Goal: Information Seeking & Learning: Find specific fact

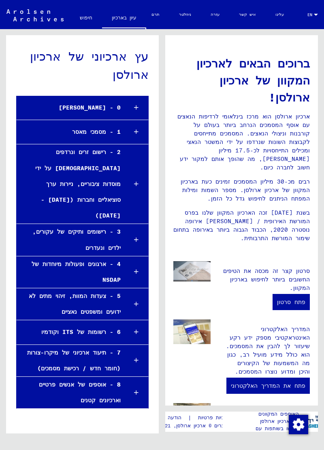
scroll to position [43, 0]
click at [115, 377] on div "8 - אוספים של אנשים פרטיים וארכיונים קטנים" at bounding box center [69, 393] width 104 height 32
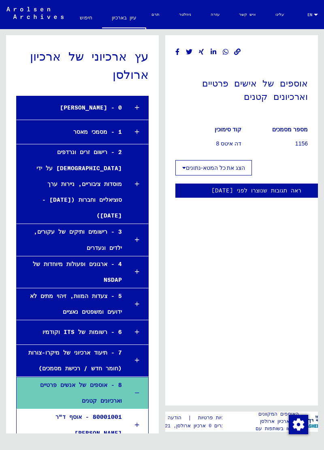
click at [95, 109] on div "0 - [PERSON_NAME]" at bounding box center [69, 108] width 105 height 16
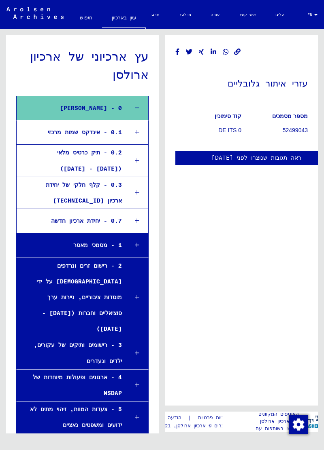
click at [96, 135] on div "0.1 - אינדקס שמות מרכזי" at bounding box center [72, 133] width 99 height 16
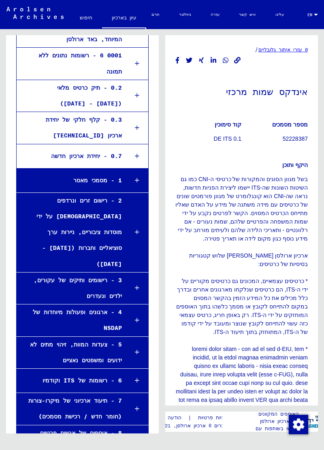
scroll to position [374, 0]
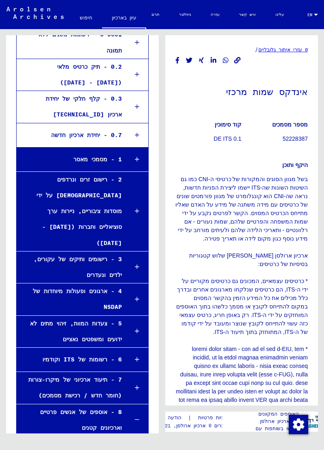
click at [93, 382] on div "7 - תיעוד ארכיוני של מיקרו-צורות (חומר חדש / רכישת מסמכים)" at bounding box center [69, 388] width 105 height 32
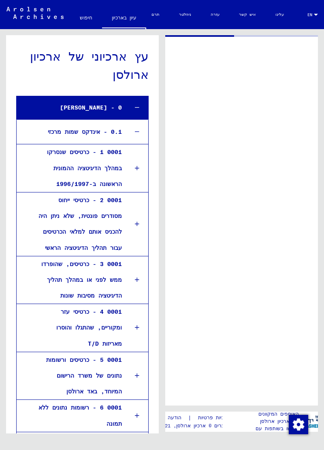
click at [87, 15] on link "חיפוש" at bounding box center [86, 17] width 32 height 19
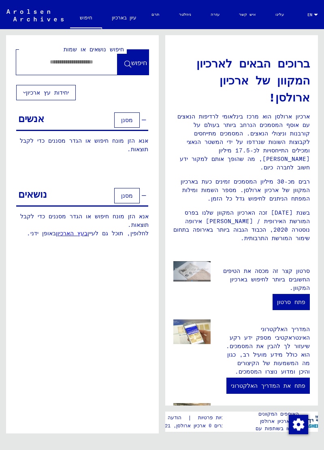
click at [53, 95] on font "יחידות עץ ארכיון" at bounding box center [47, 92] width 43 height 7
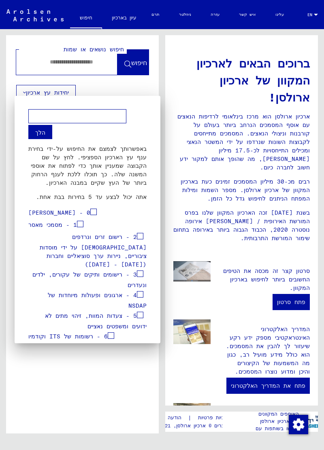
click at [76, 390] on div at bounding box center [162, 225] width 324 height 450
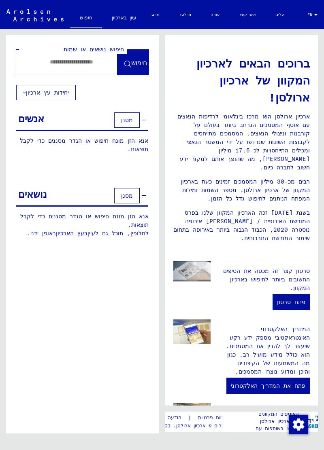
click at [92, 64] on input "text" at bounding box center [57, 62] width 72 height 8
type input "******"
click at [138, 63] on span "חיפוש" at bounding box center [139, 63] width 16 height 8
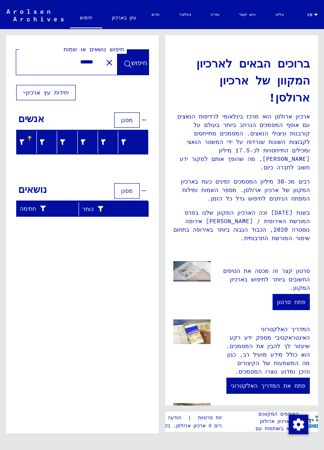
click at [22, 140] on icon at bounding box center [22, 143] width 6 height 6
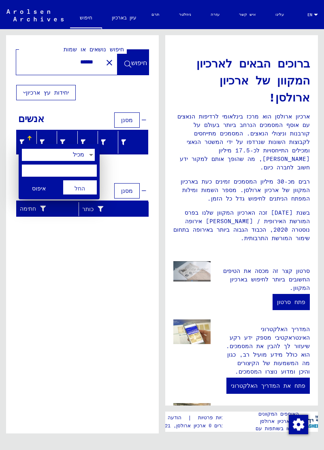
click at [80, 269] on div at bounding box center [162, 225] width 324 height 450
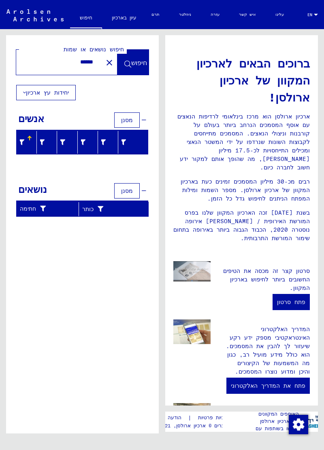
click at [147, 121] on div "אנשים מסנן" at bounding box center [82, 120] width 132 height 21
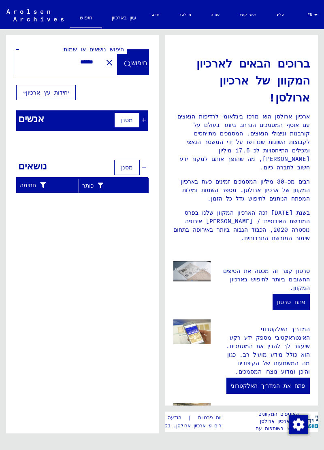
click at [144, 121] on icon at bounding box center [144, 120] width 4 height 6
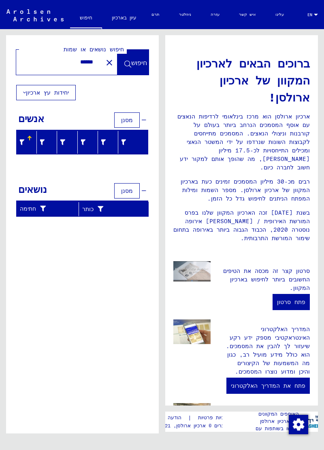
click at [144, 123] on div "מסנן" at bounding box center [129, 119] width 34 height 19
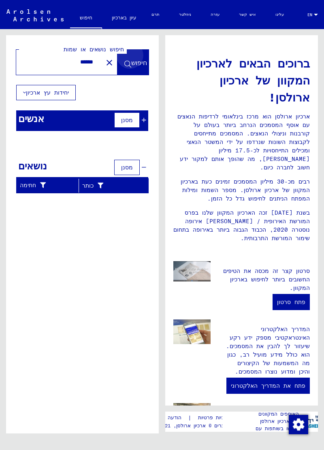
click at [132, 65] on span "חיפוש" at bounding box center [139, 63] width 16 height 8
click at [117, 68] on button "חיפוש" at bounding box center [132, 62] width 31 height 25
click at [140, 66] on span "חיפוש" at bounding box center [139, 63] width 16 height 8
click at [129, 68] on span "חיפוש" at bounding box center [132, 63] width 17 height 8
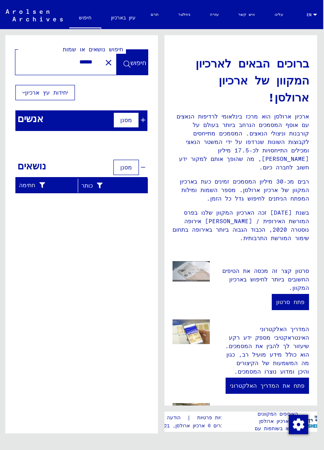
scroll to position [43, 1]
click at [36, 182] on icon at bounding box center [40, 185] width 10 height 6
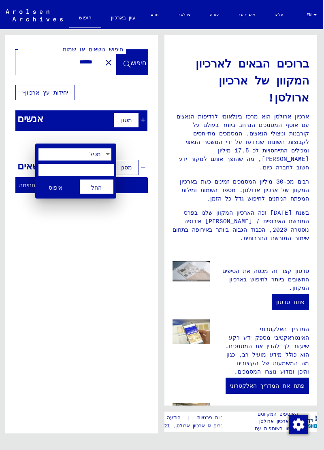
click at [117, 135] on div at bounding box center [162, 225] width 324 height 450
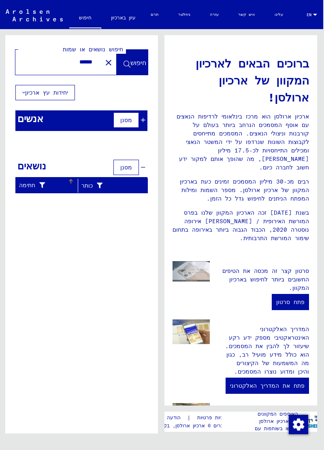
click at [125, 182] on div "כותר" at bounding box center [104, 186] width 46 height 8
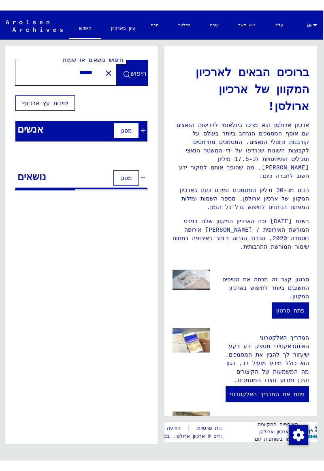
scroll to position [0, 0]
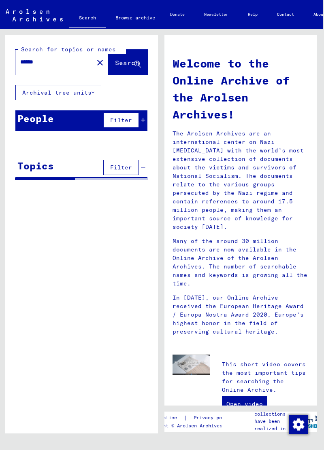
click at [285, 313] on p "In [DATE], our Online Archive received the European Heritage Award / Europa Nos…" at bounding box center [240, 315] width 136 height 42
